Goal: Navigation & Orientation: Find specific page/section

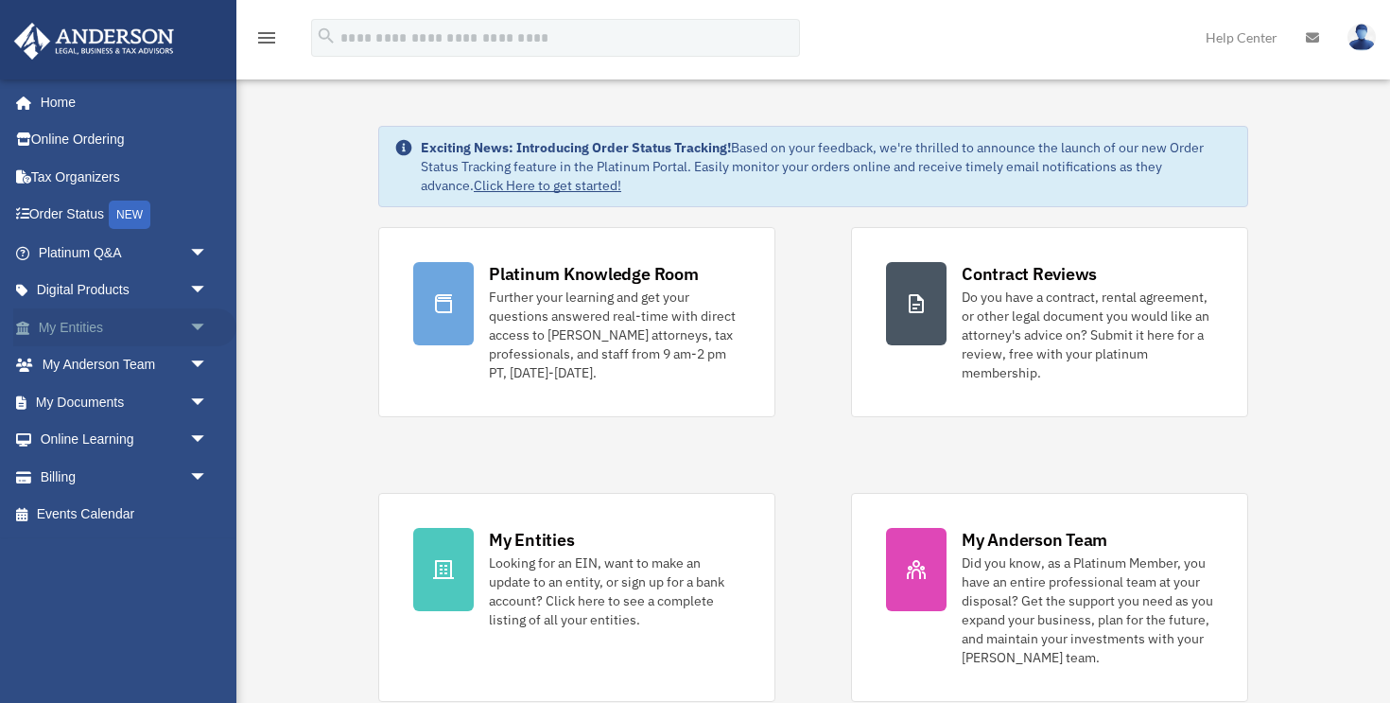
click at [197, 323] on span "arrow_drop_down" at bounding box center [208, 327] width 38 height 39
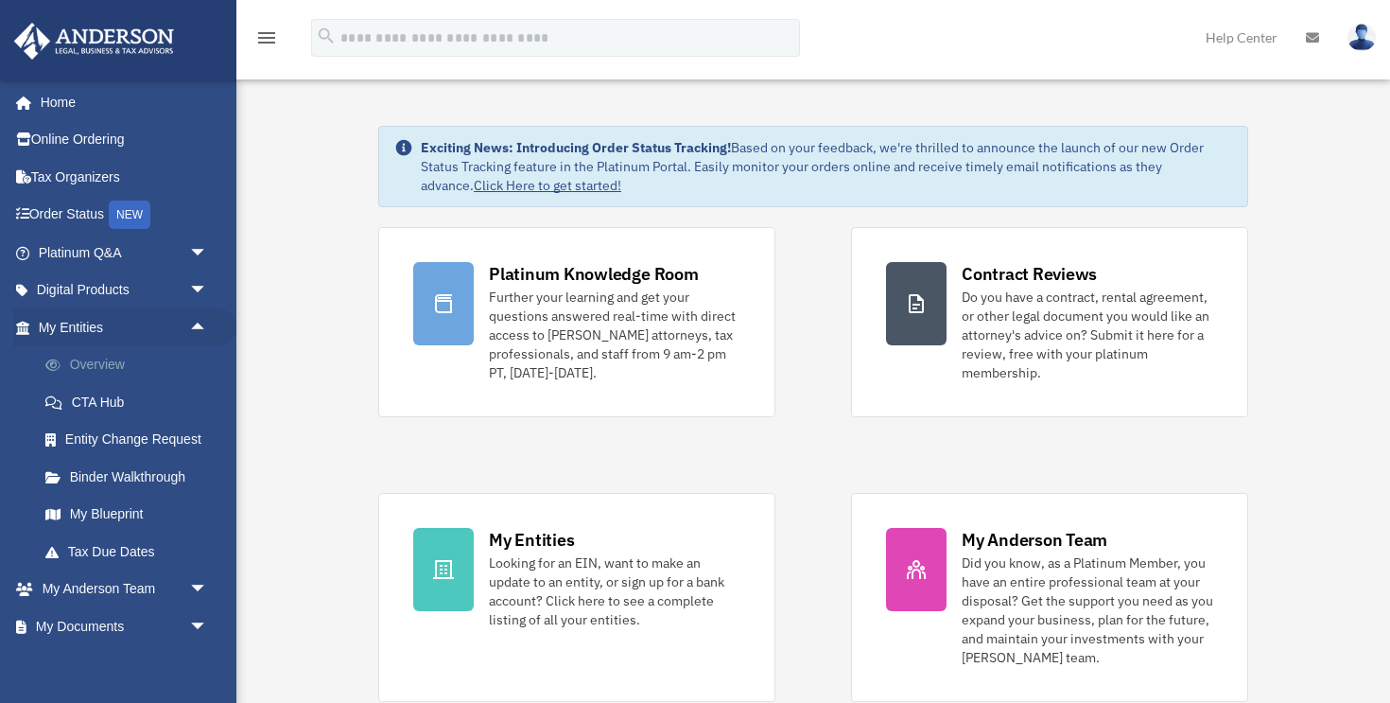
click at [141, 362] on link "Overview" at bounding box center [131, 365] width 210 height 38
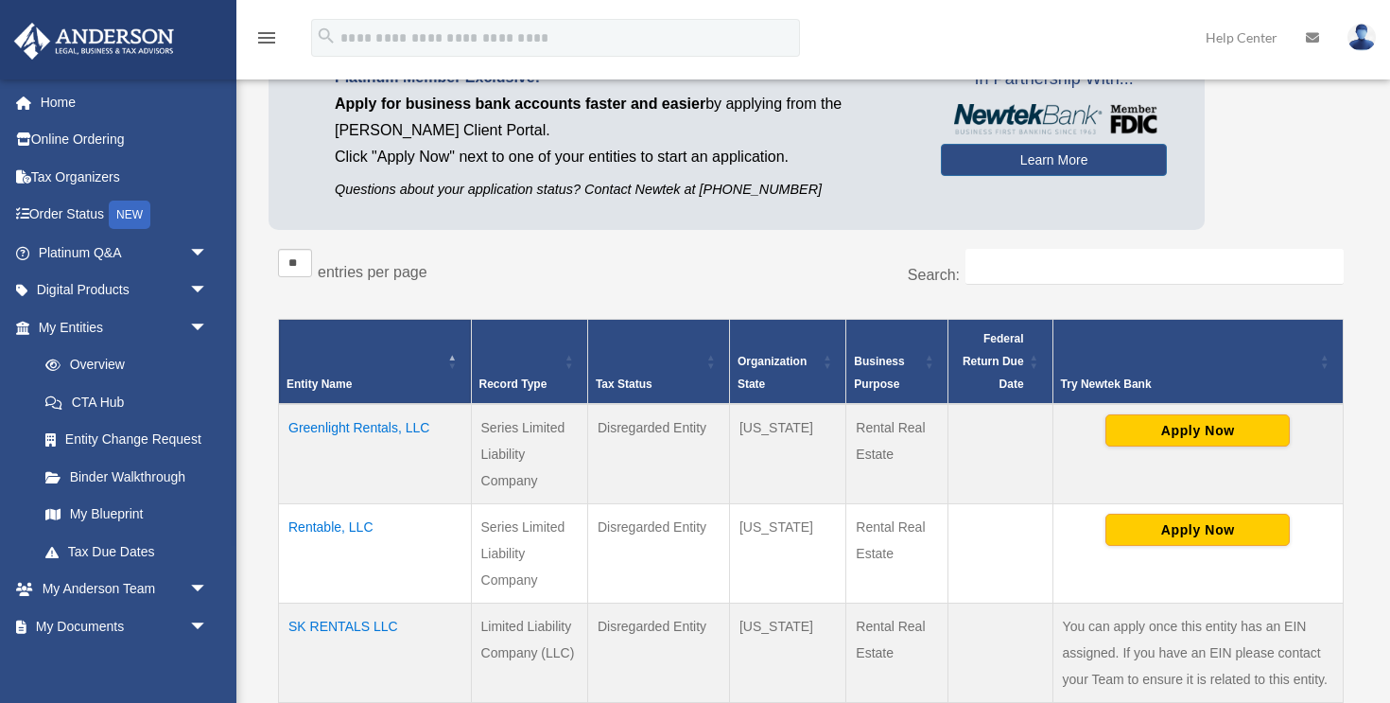
scroll to position [170, 0]
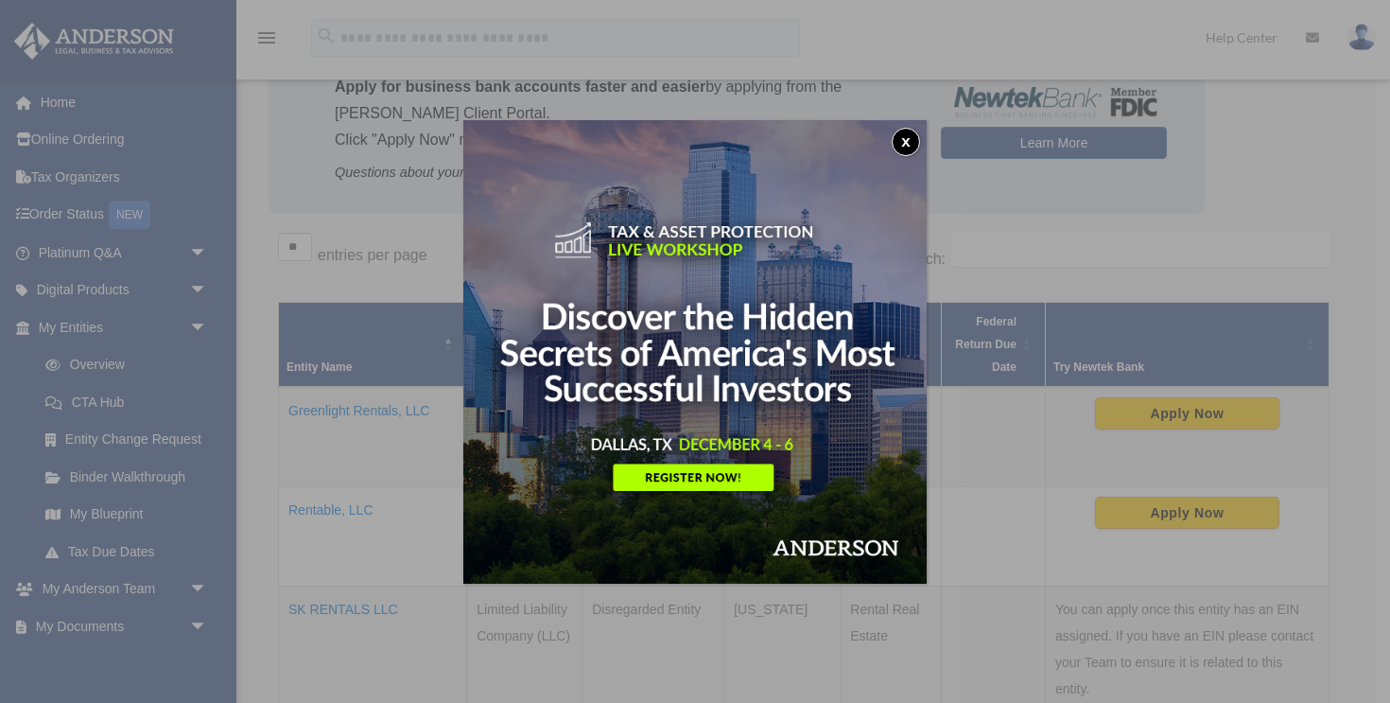
click at [901, 143] on button "x" at bounding box center [906, 142] width 28 height 28
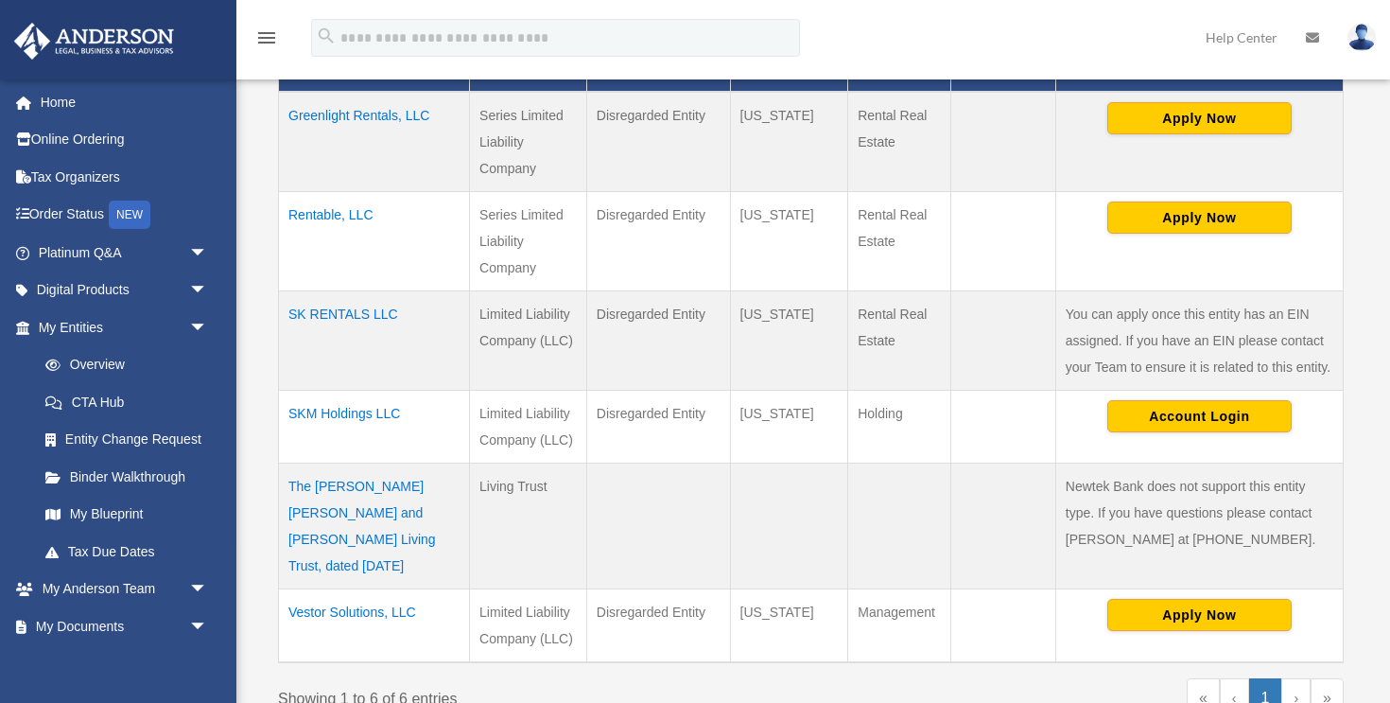
scroll to position [480, 0]
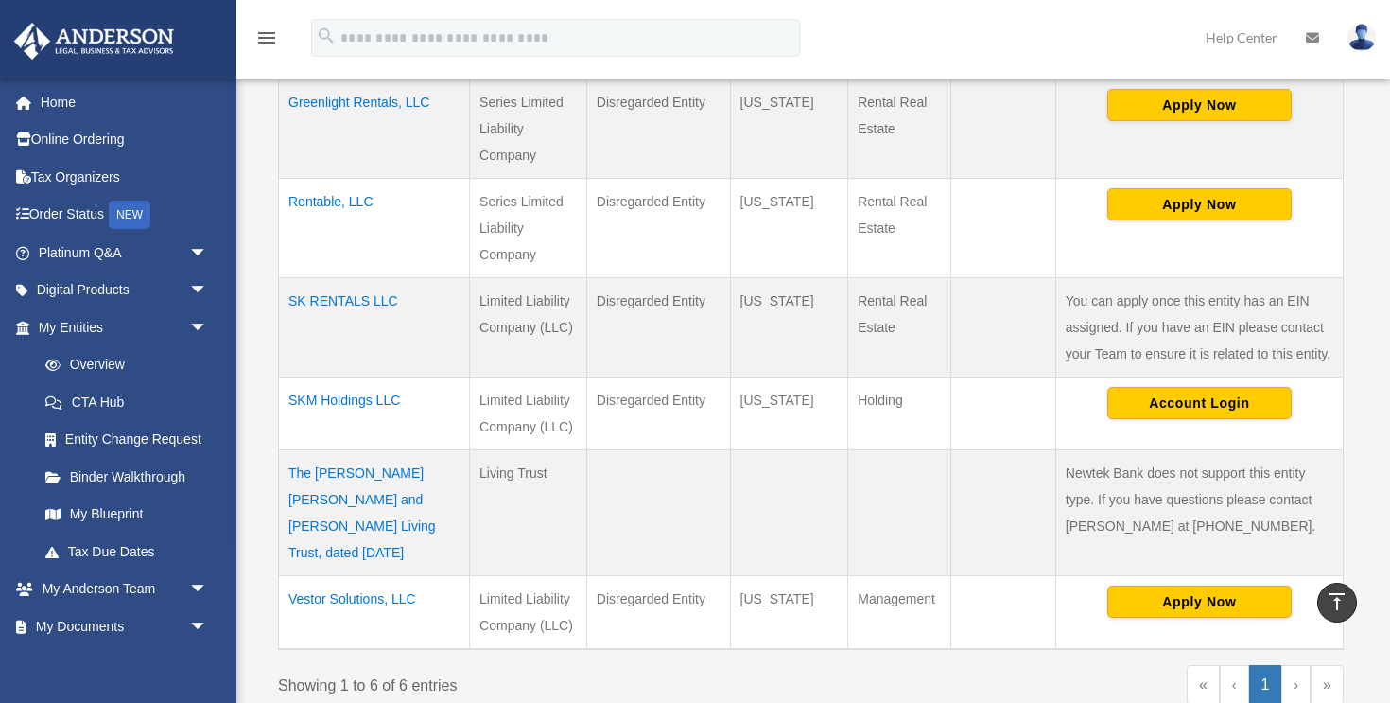
click at [345, 575] on td "Vestor Solutions, LLC" at bounding box center [374, 612] width 191 height 74
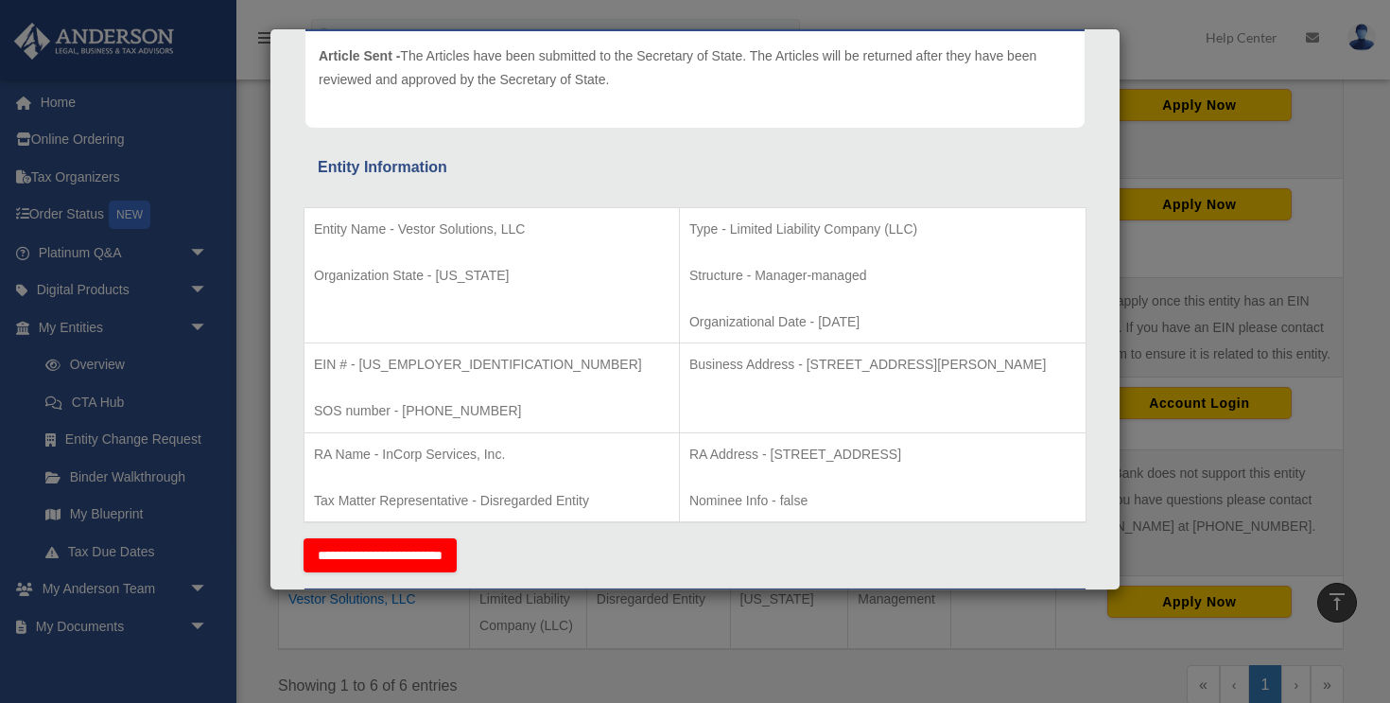
scroll to position [265, 0]
